Goal: Task Accomplishment & Management: Use online tool/utility

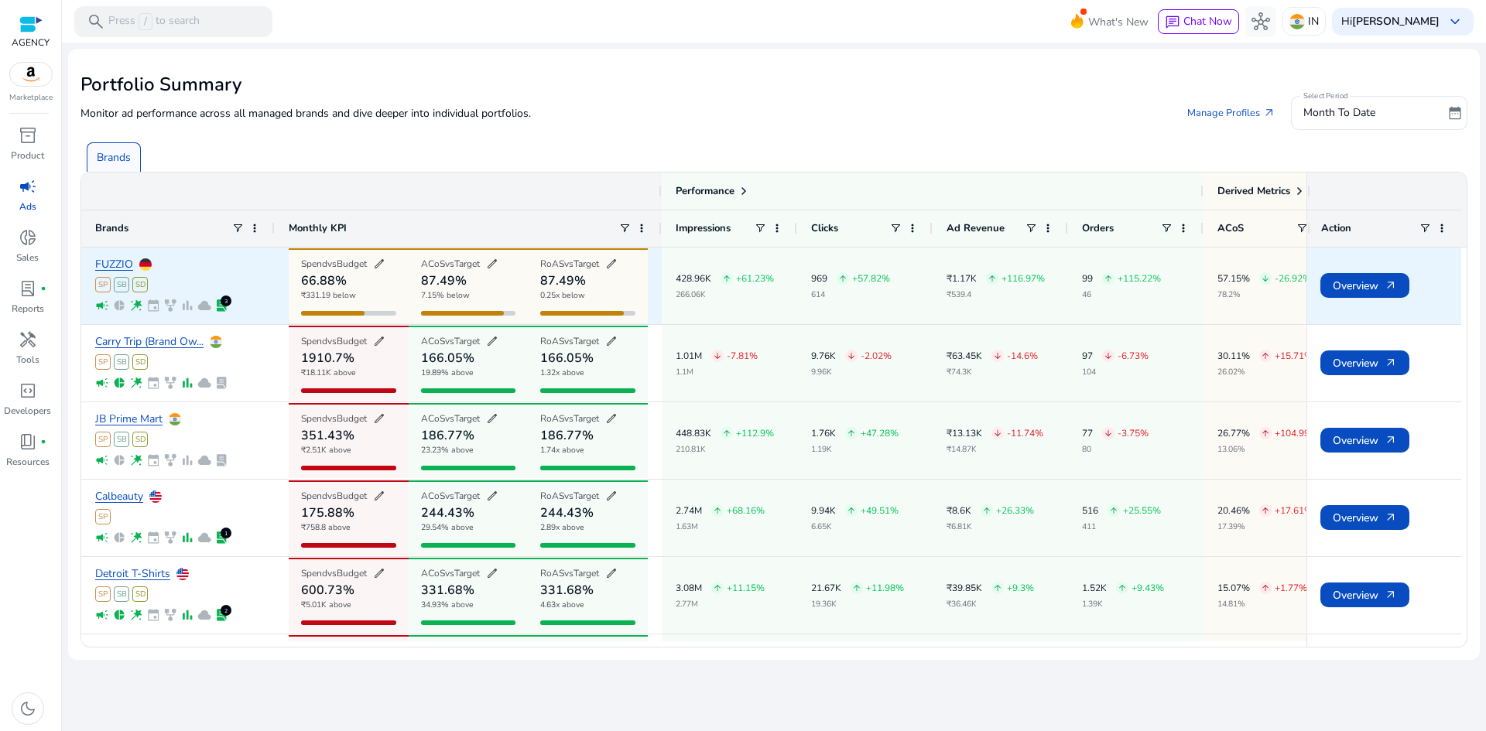
click at [192, 287] on div "SP SB SD" at bounding box center [178, 284] width 166 height 15
click at [118, 268] on link "FUZZIO" at bounding box center [114, 265] width 38 height 12
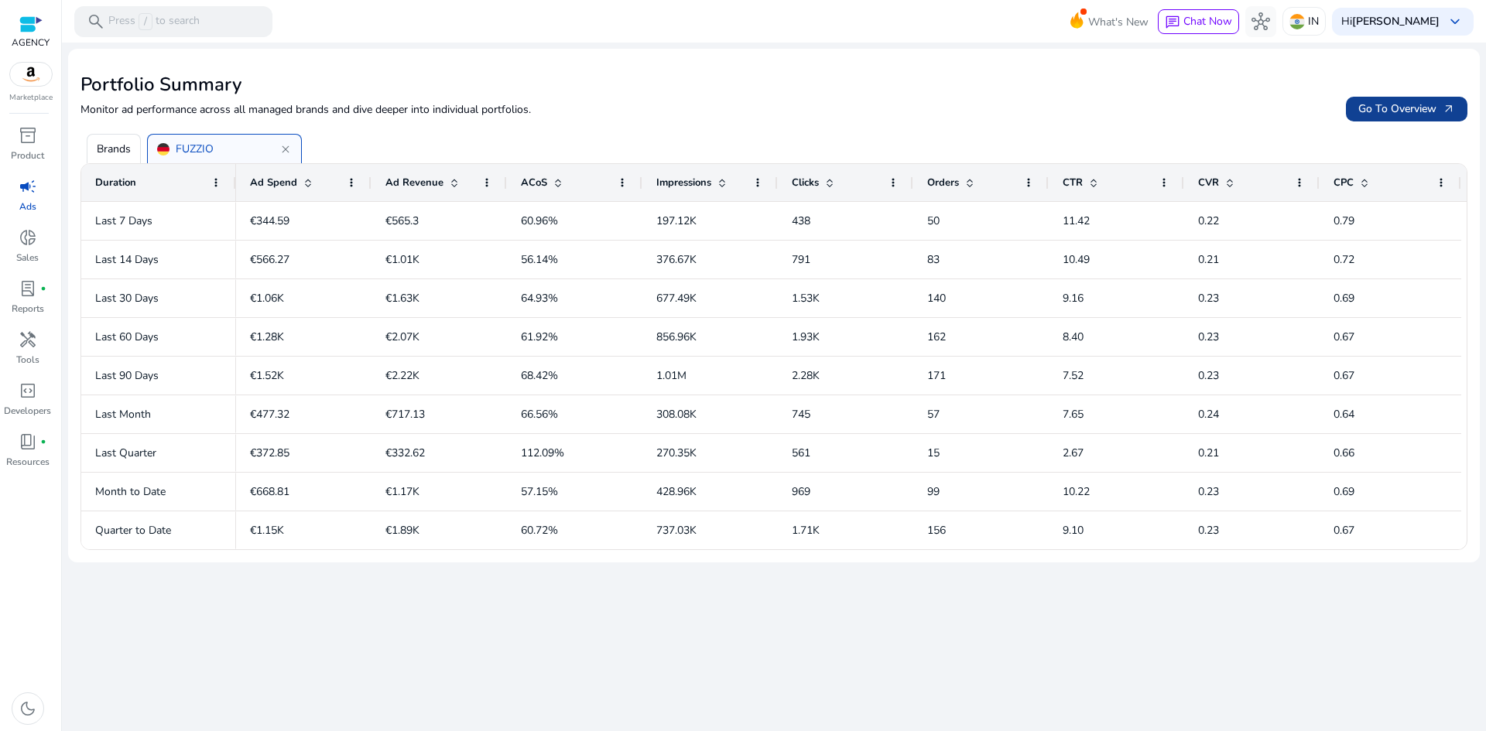
click at [1384, 115] on span "Go To Overview arrow_outward" at bounding box center [1406, 109] width 97 height 16
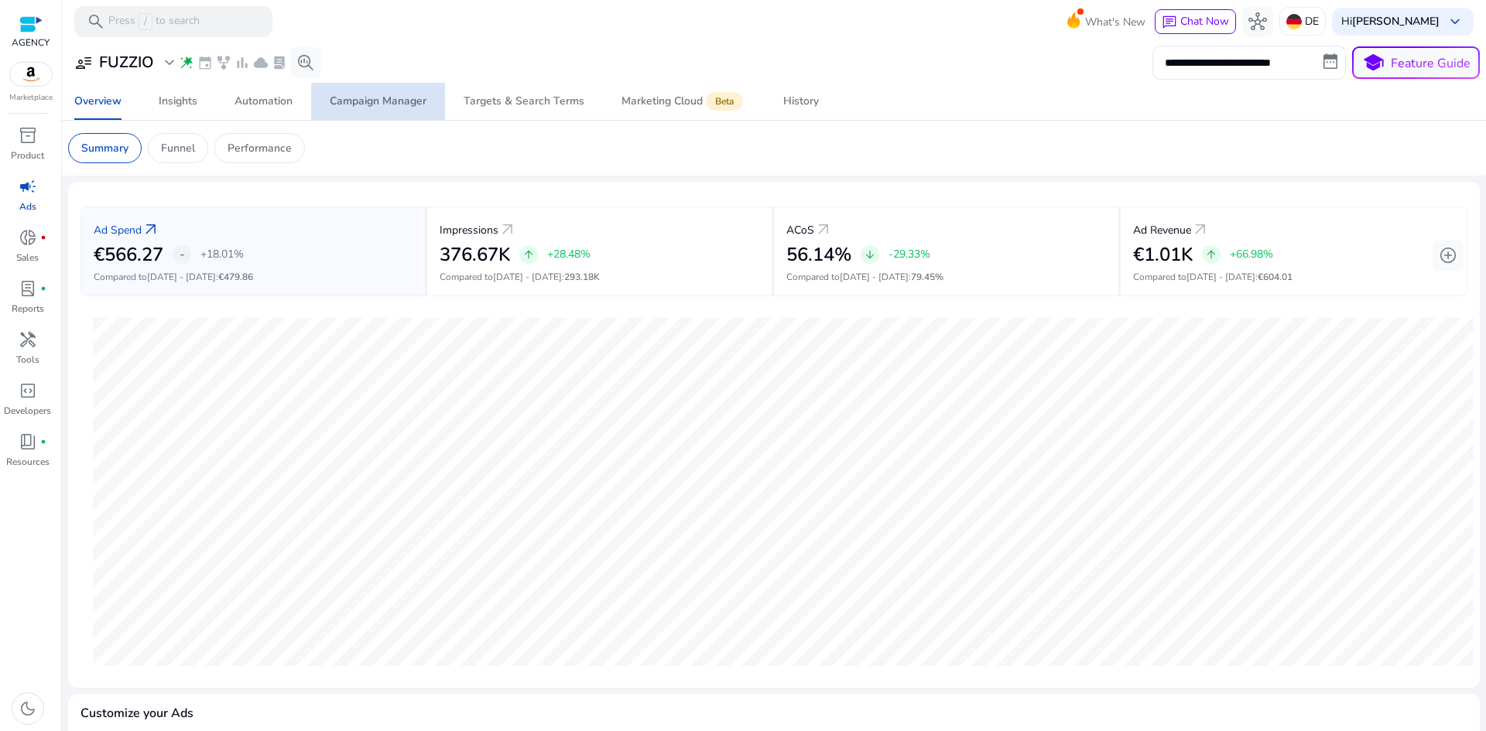
click at [414, 104] on div "Campaign Manager" at bounding box center [378, 101] width 97 height 11
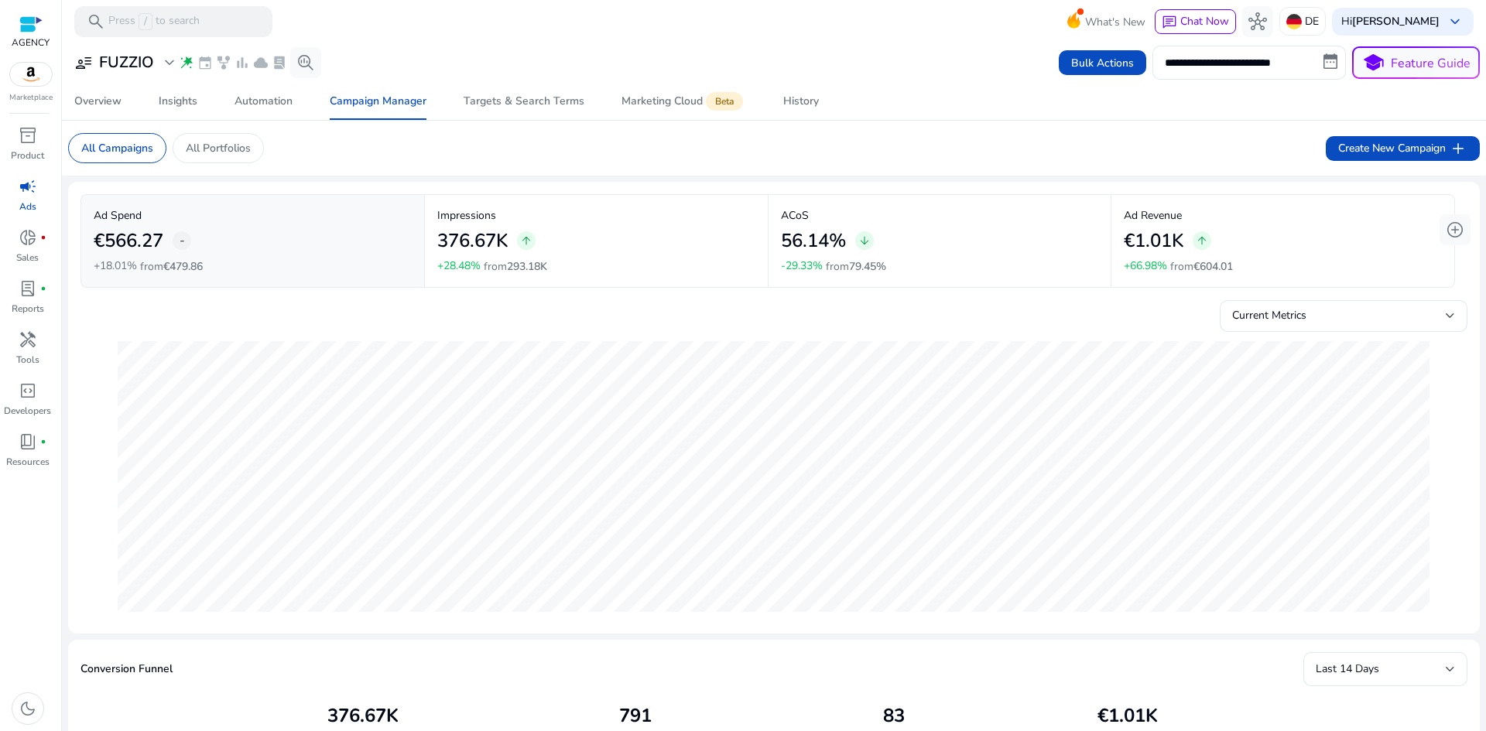
click at [1274, 223] on p "Ad Revenue" at bounding box center [1283, 215] width 318 height 16
click at [1326, 324] on div "Current Metrics" at bounding box center [1339, 315] width 214 height 17
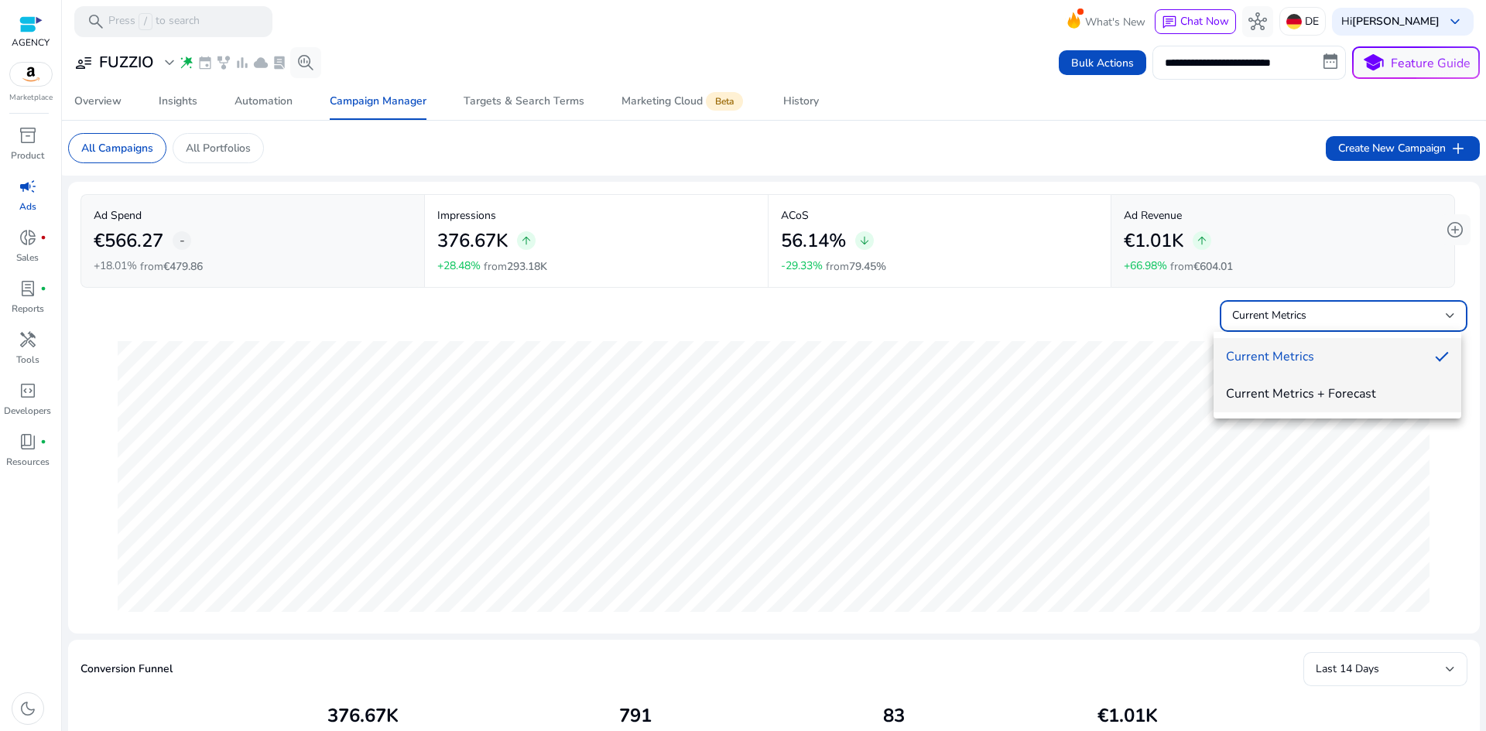
click at [1356, 393] on span "Current Metrics + Forecast" at bounding box center [1337, 393] width 223 height 17
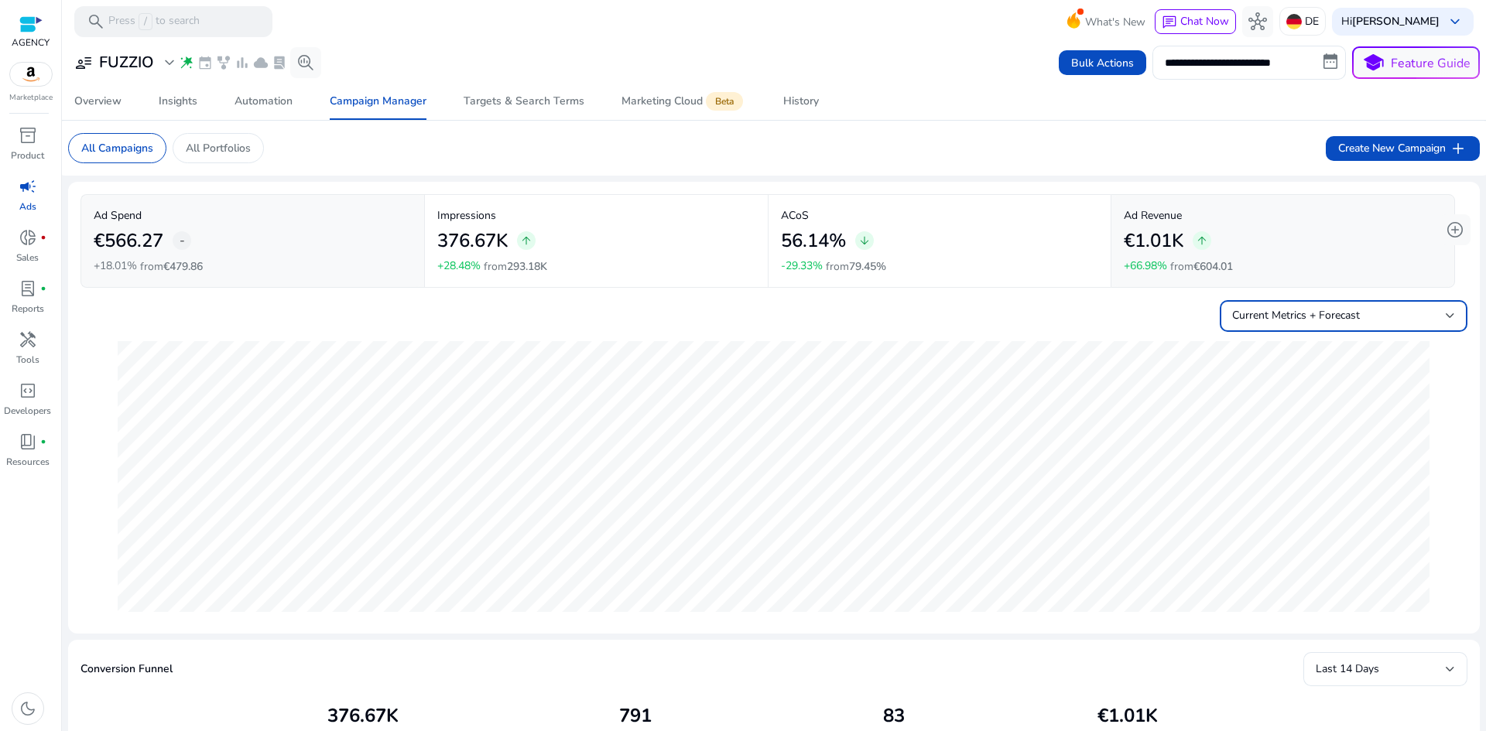
click at [1348, 324] on div "Current Metrics + Forecast" at bounding box center [1339, 315] width 214 height 17
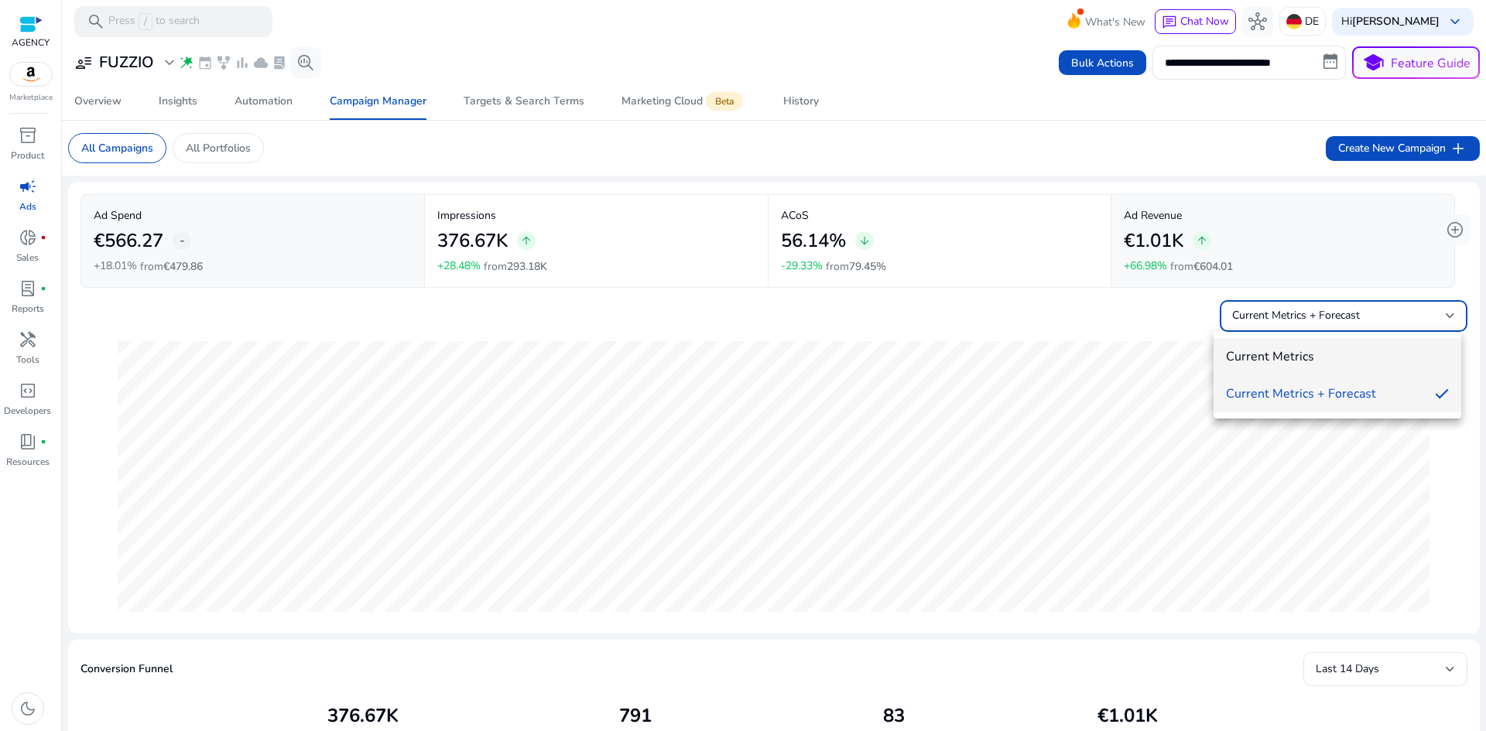
click at [1341, 355] on span "Current Metrics" at bounding box center [1337, 356] width 223 height 17
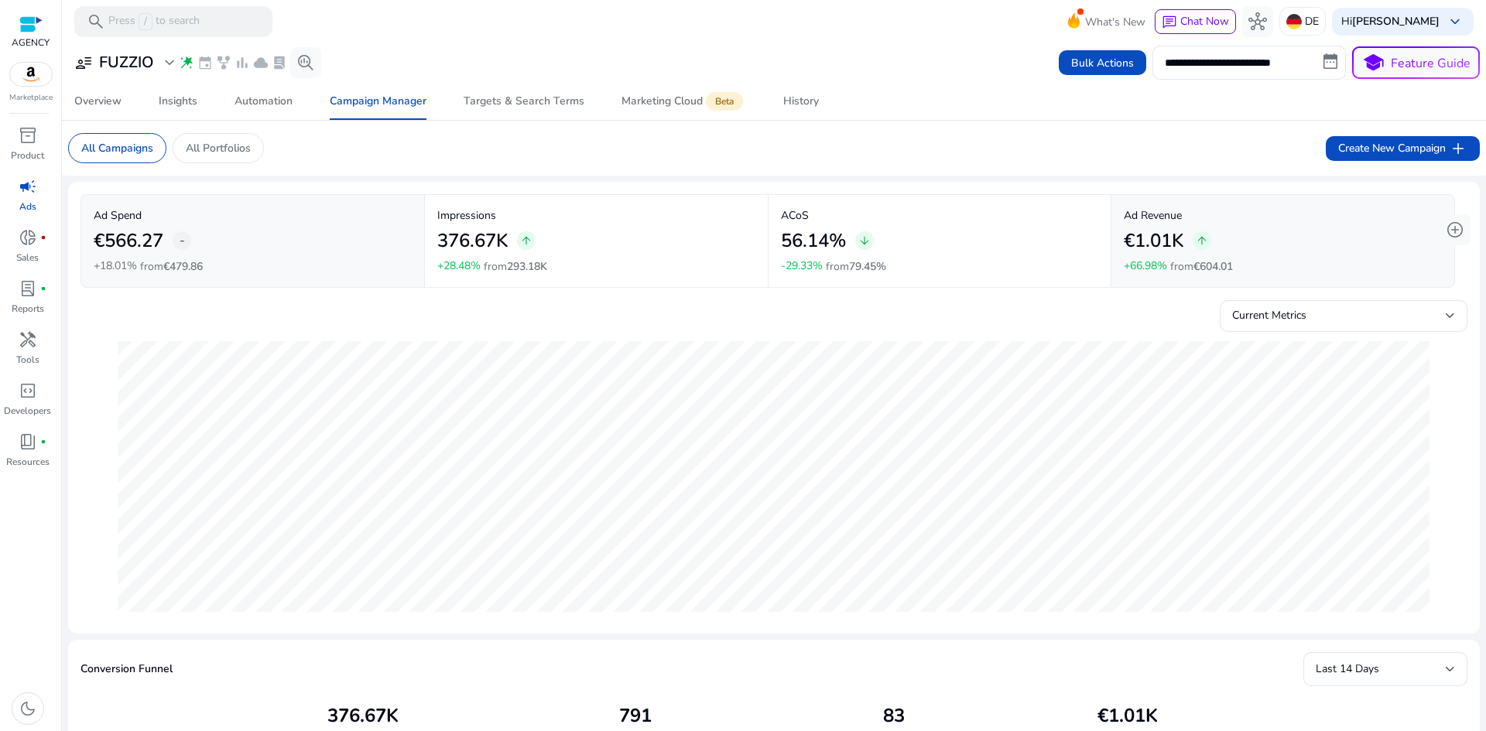
click at [1194, 340] on div at bounding box center [774, 476] width 1336 height 289
click at [155, 54] on div "user_attributes FUZZIO expand_more" at bounding box center [126, 62] width 104 height 19
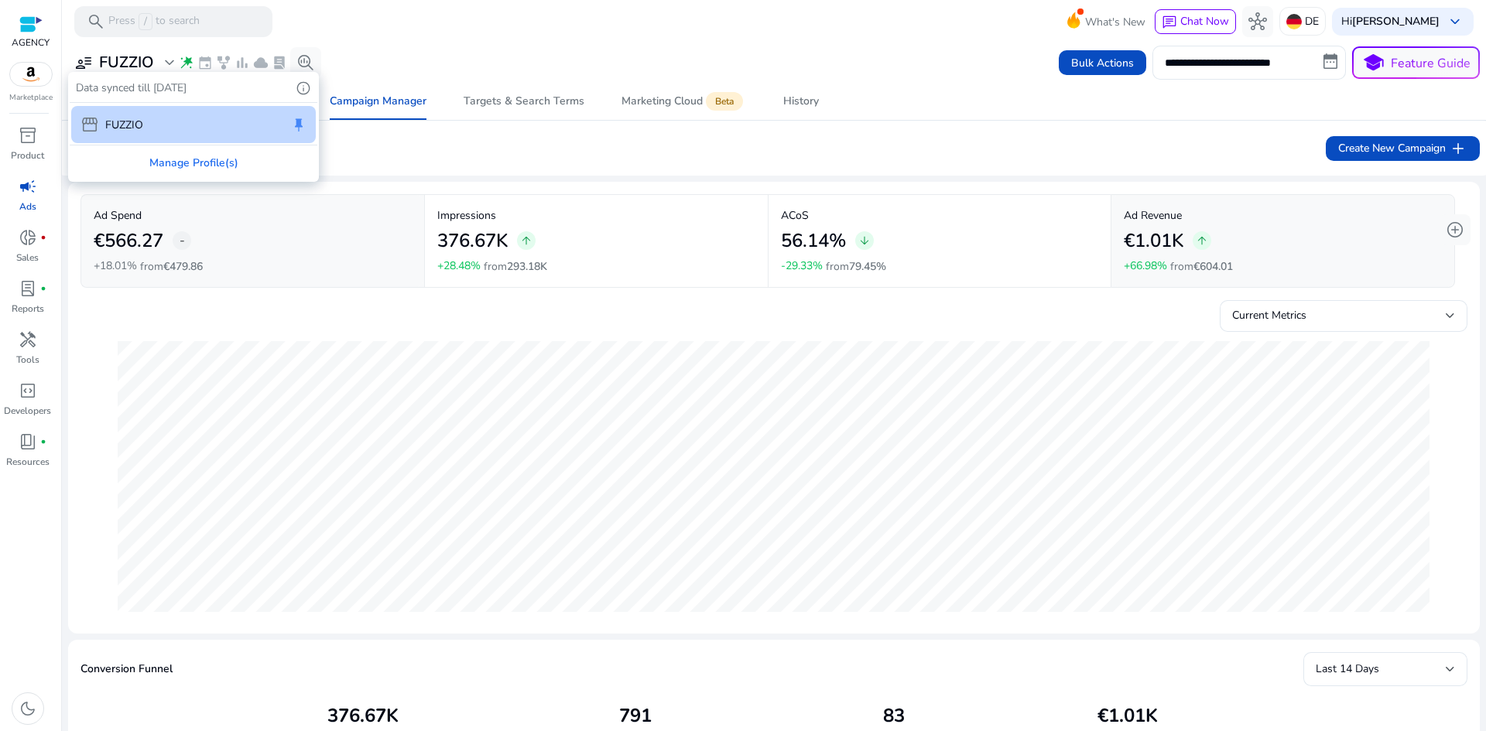
click at [630, 69] on div at bounding box center [743, 365] width 1486 height 731
